Goal: Transaction & Acquisition: Purchase product/service

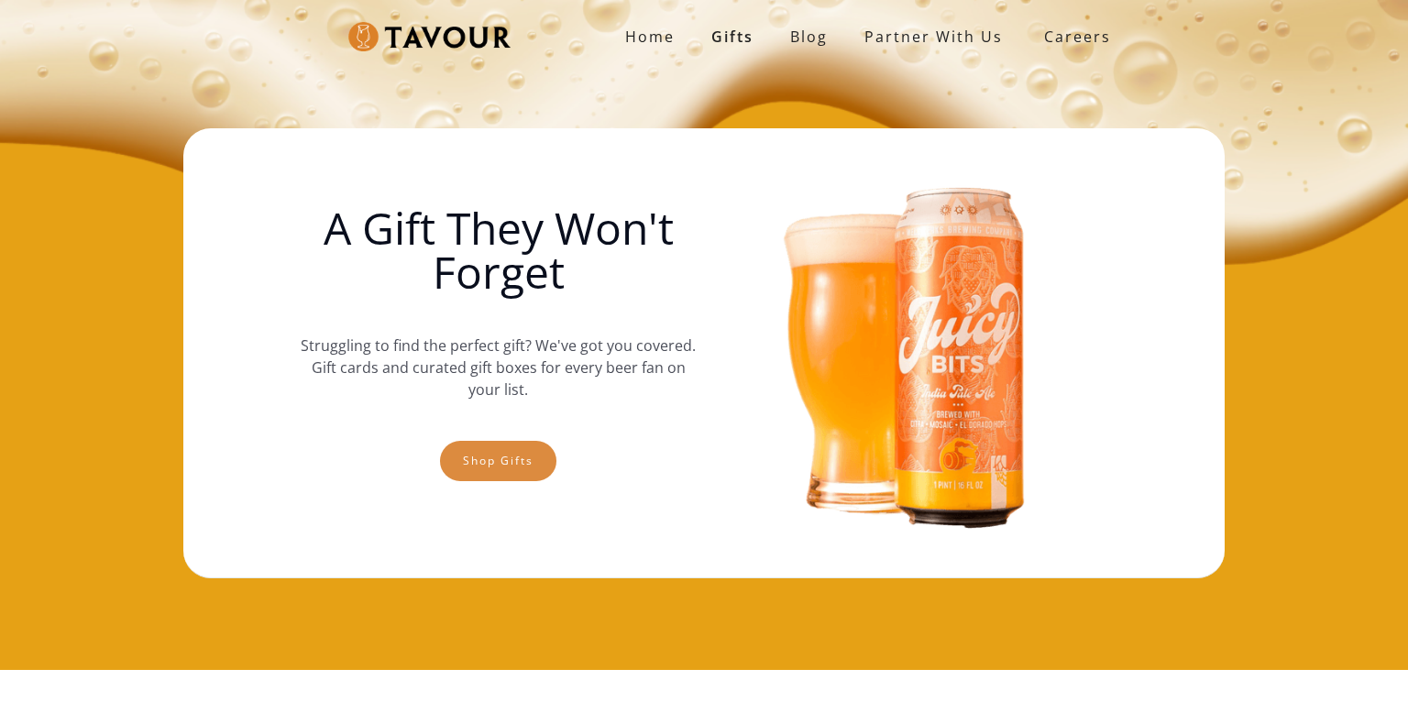
click at [501, 459] on link "Shop gifts" at bounding box center [498, 461] width 116 height 40
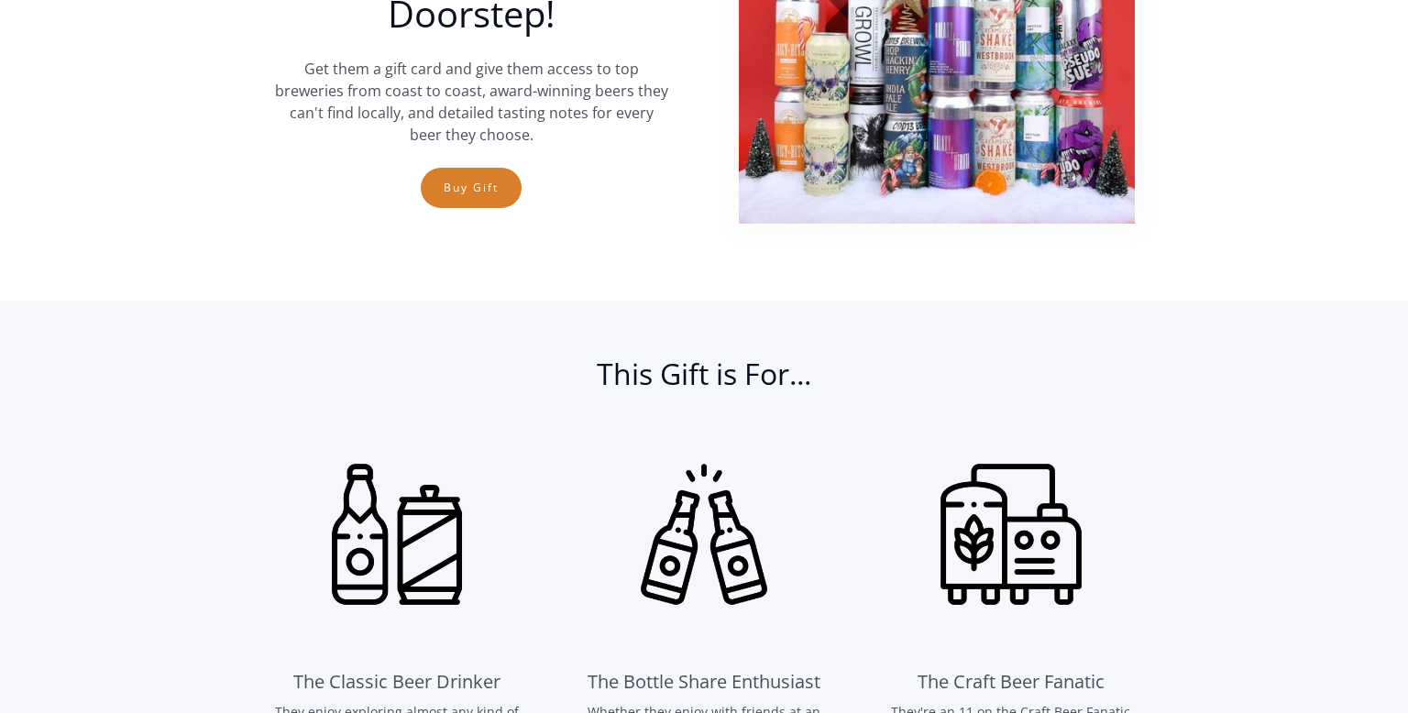
scroll to position [827, 0]
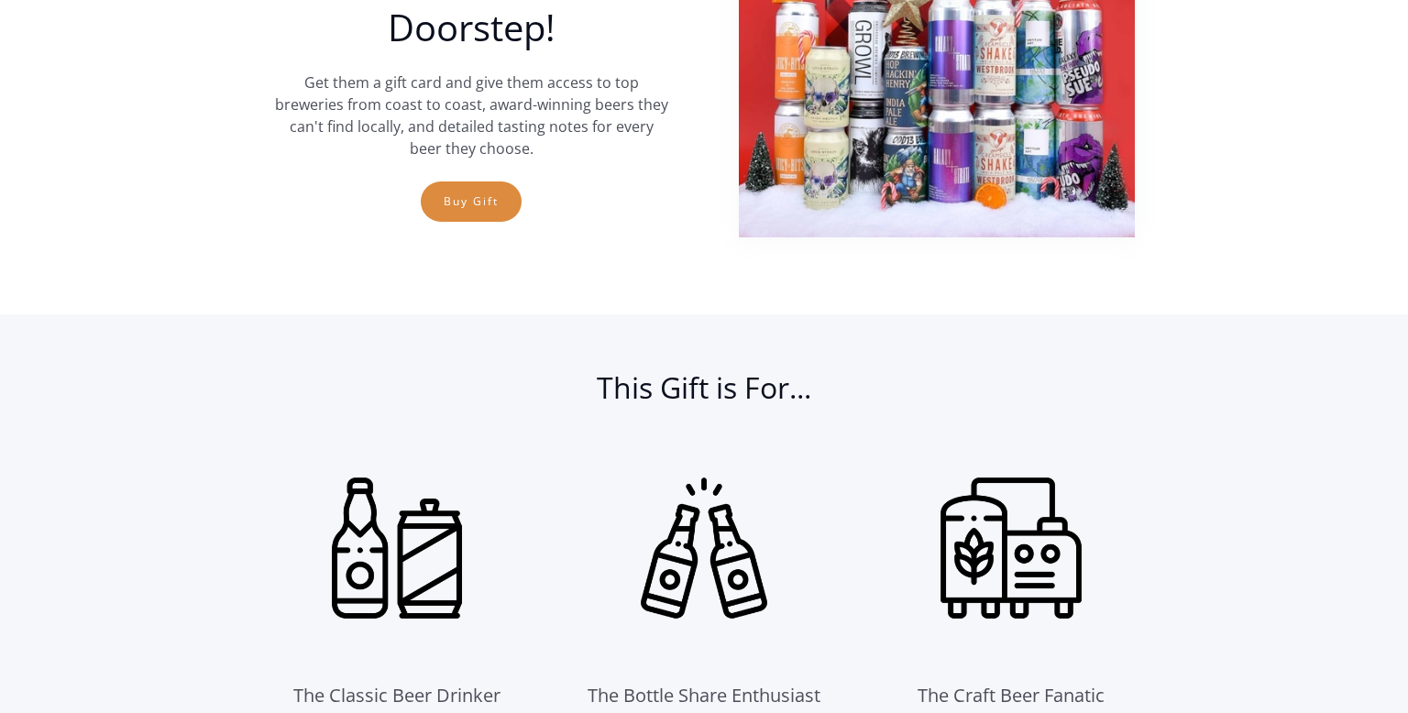
click at [458, 219] on link "Buy Gift" at bounding box center [471, 202] width 101 height 40
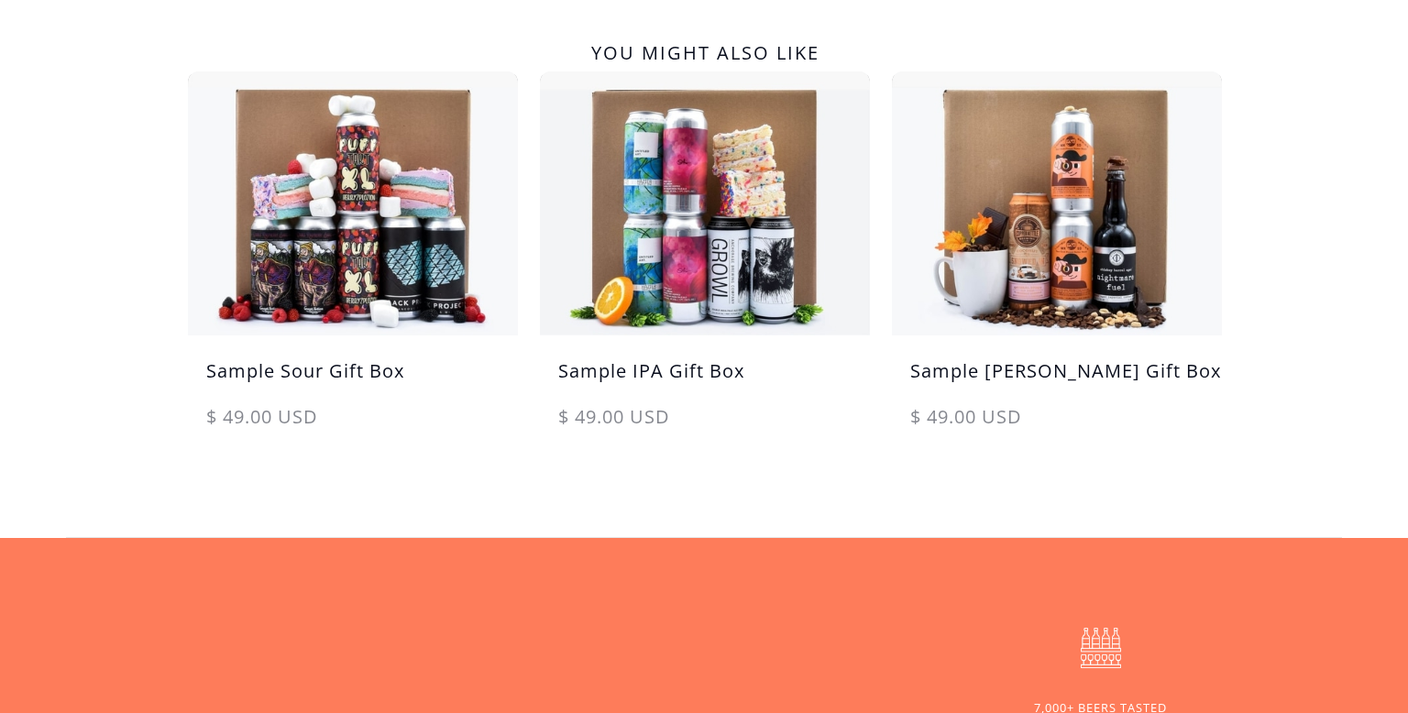
scroll to position [1008, 0]
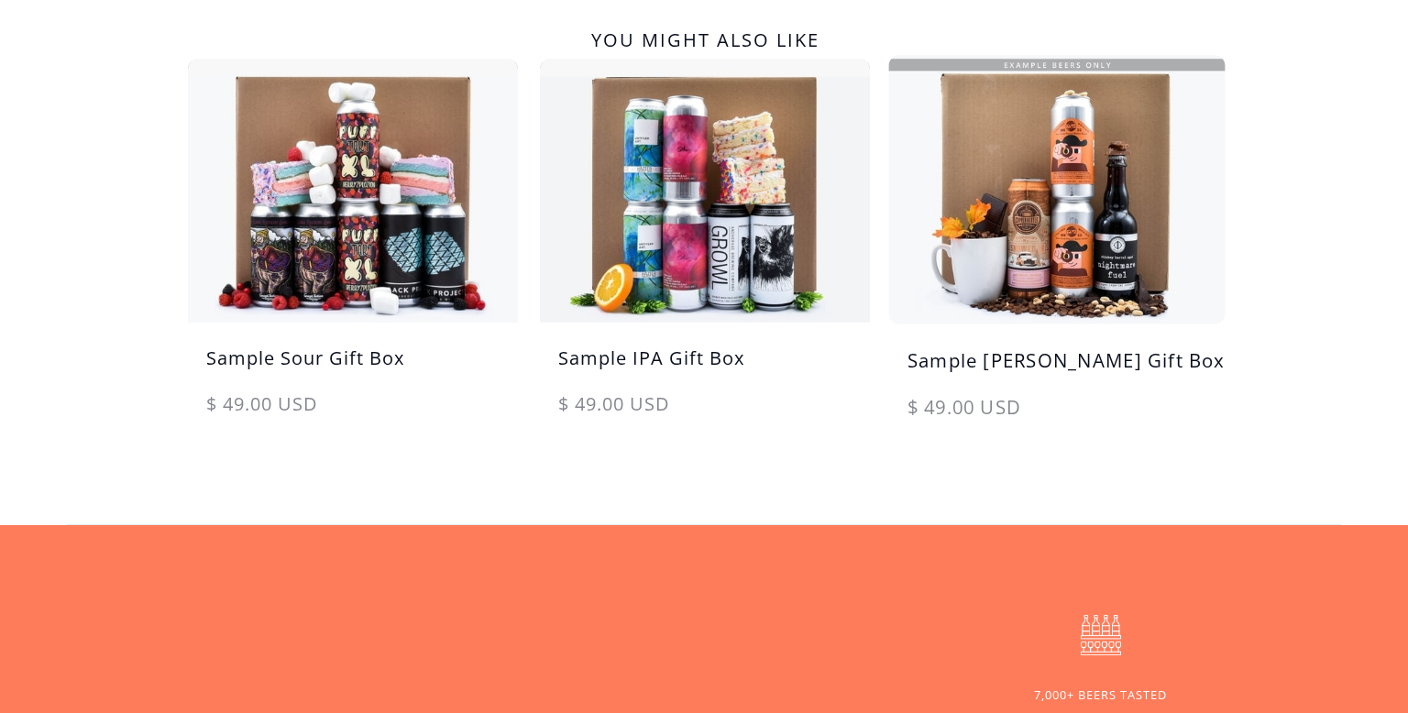
click at [1027, 226] on img at bounding box center [1057, 189] width 347 height 278
